Goal: Information Seeking & Learning: Find specific fact

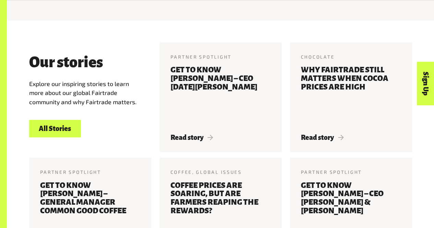
scroll to position [760, 0]
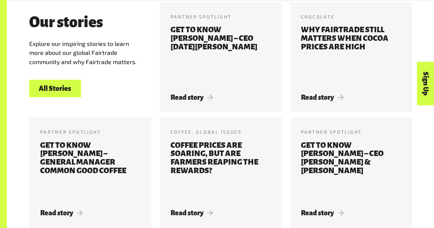
click at [283, 53] on article "Partner Spotlight 22 May 2025 Get to know Jonny Harrison – CEO Karma Drinks Rea…" at bounding box center [220, 57] width 130 height 110
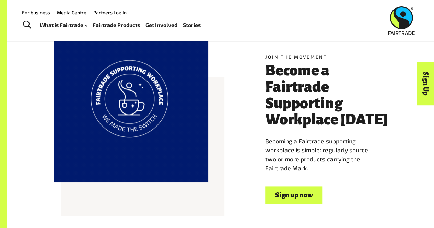
scroll to position [340, 0]
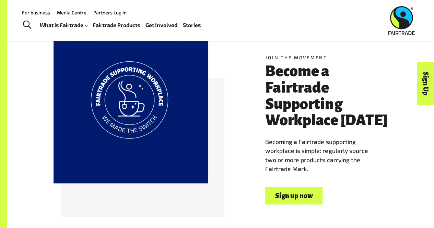
click at [25, 26] on span "Toggle Search" at bounding box center [27, 25] width 8 height 9
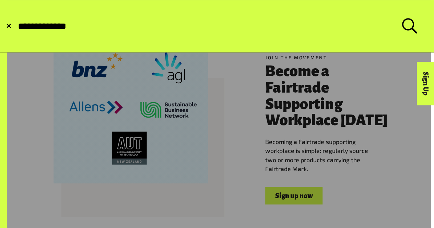
type input "**********"
click at [17, 26] on button "Submit Search" at bounding box center [17, 26] width 0 height 0
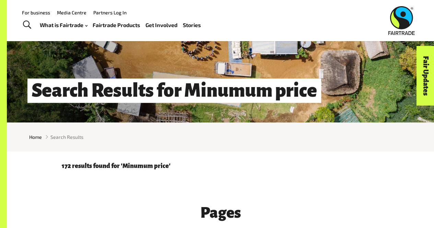
scroll to position [44, 0]
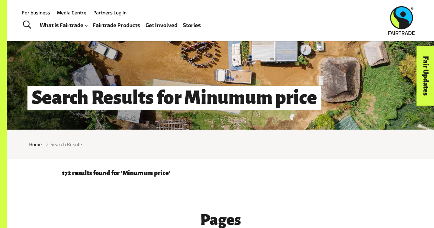
click at [24, 25] on span "Toggle Search" at bounding box center [27, 25] width 8 height 9
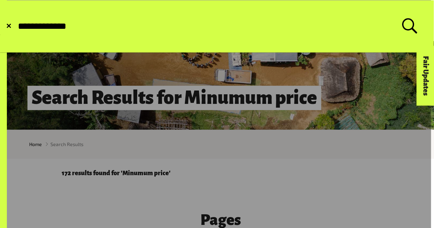
type input "**********"
click at [17, 26] on button "Submit Search" at bounding box center [17, 26] width 0 height 0
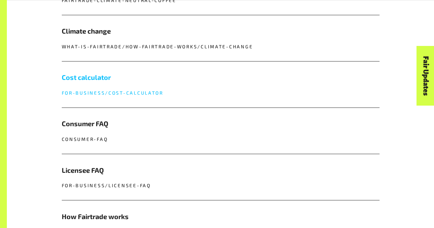
scroll to position [506, 0]
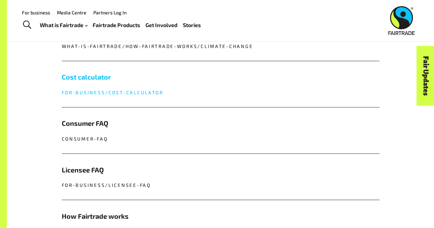
click at [97, 92] on p "for-business/cost-calculator" at bounding box center [221, 92] width 318 height 7
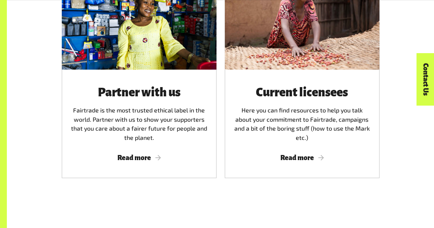
scroll to position [383, 0]
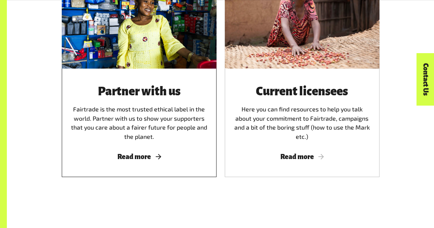
click at [135, 155] on span "Read more" at bounding box center [139, 157] width 138 height 8
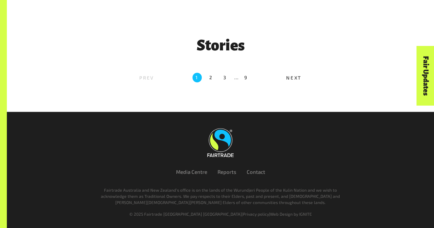
scroll to position [325, 0]
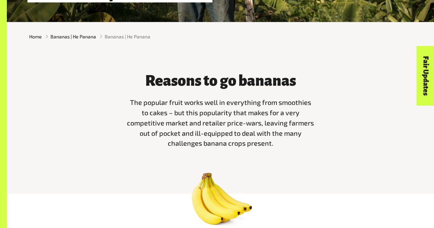
scroll to position [152, 0]
